Goal: Navigation & Orientation: Go to known website

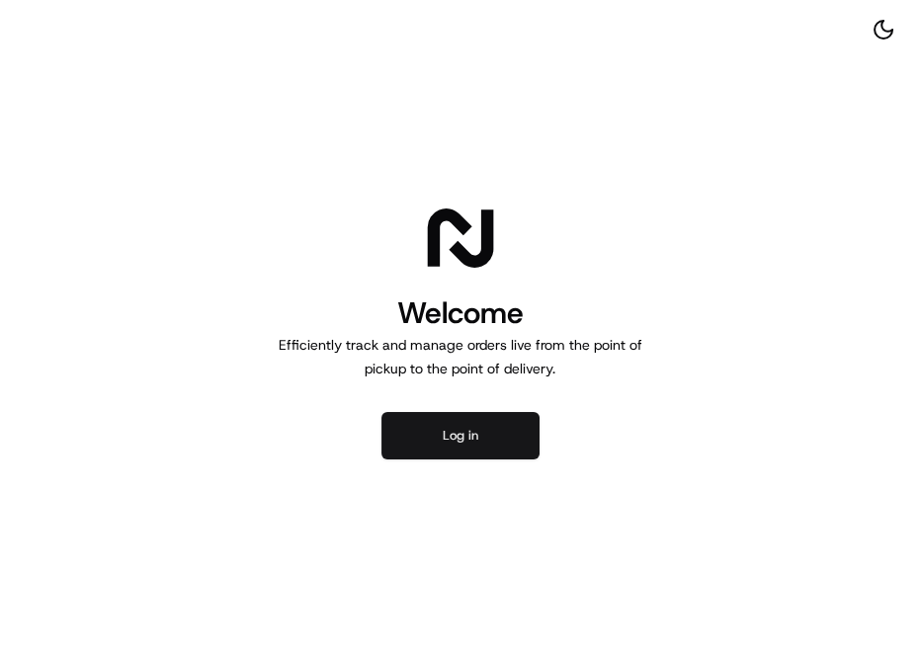
click at [482, 437] on button "Log in" at bounding box center [460, 435] width 158 height 47
